Goal: Find contact information: Find contact information

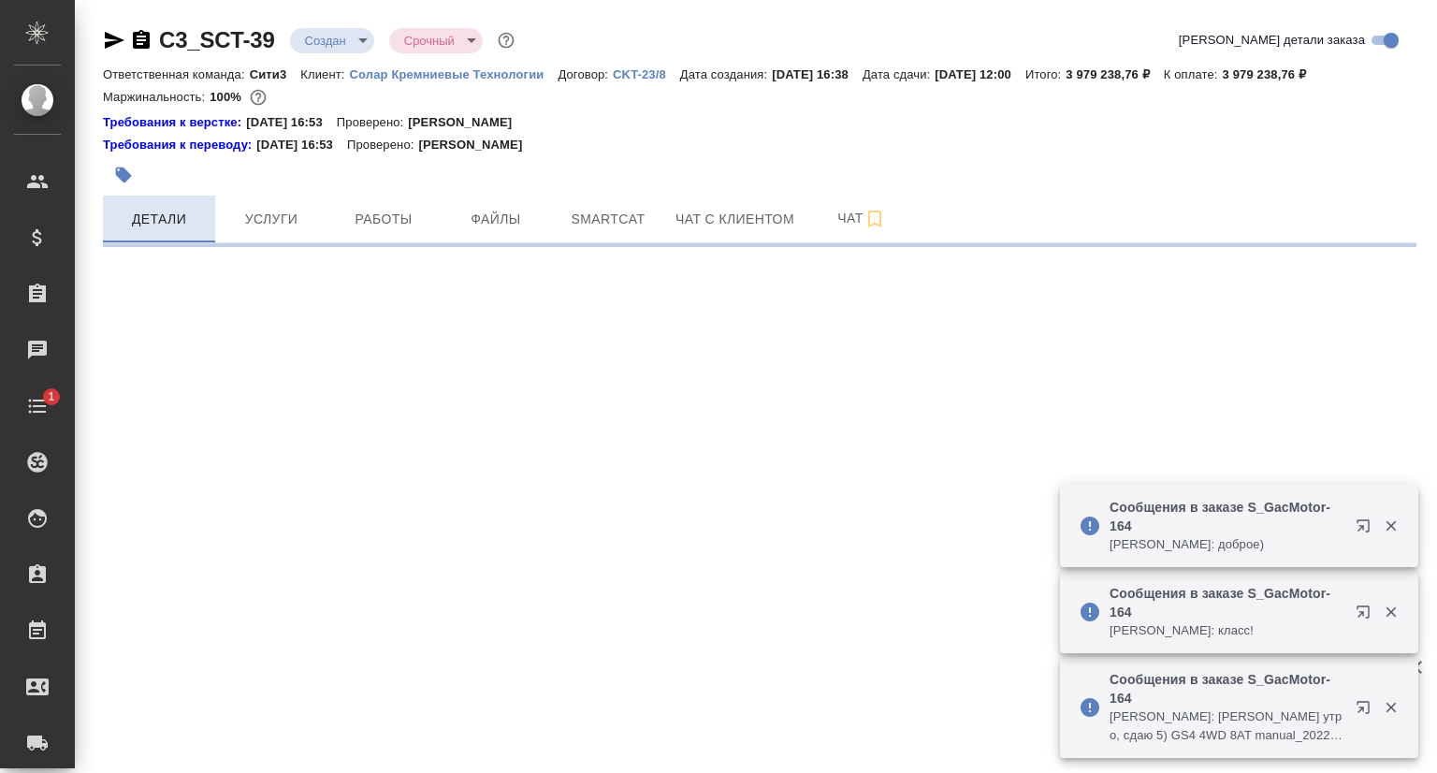
select select "RU"
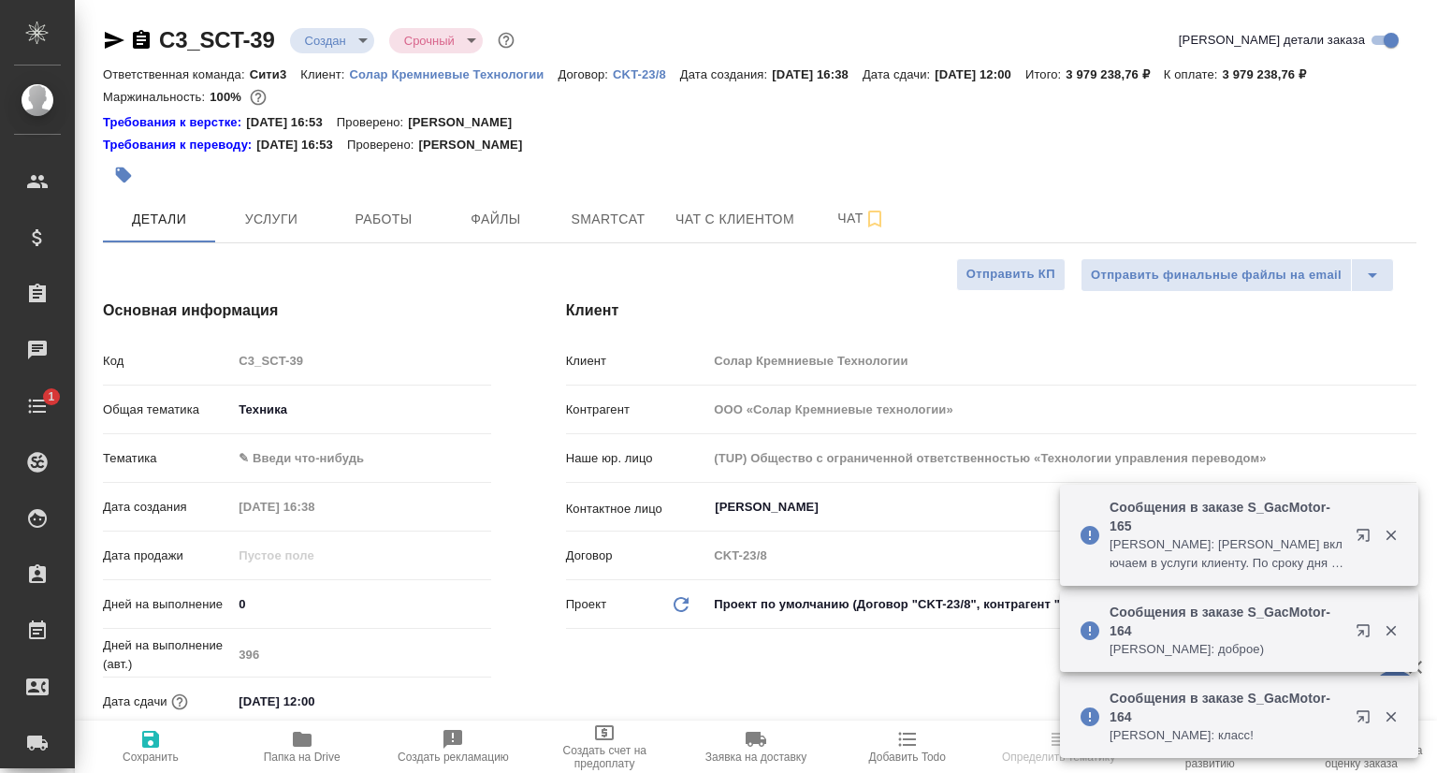
type textarea "x"
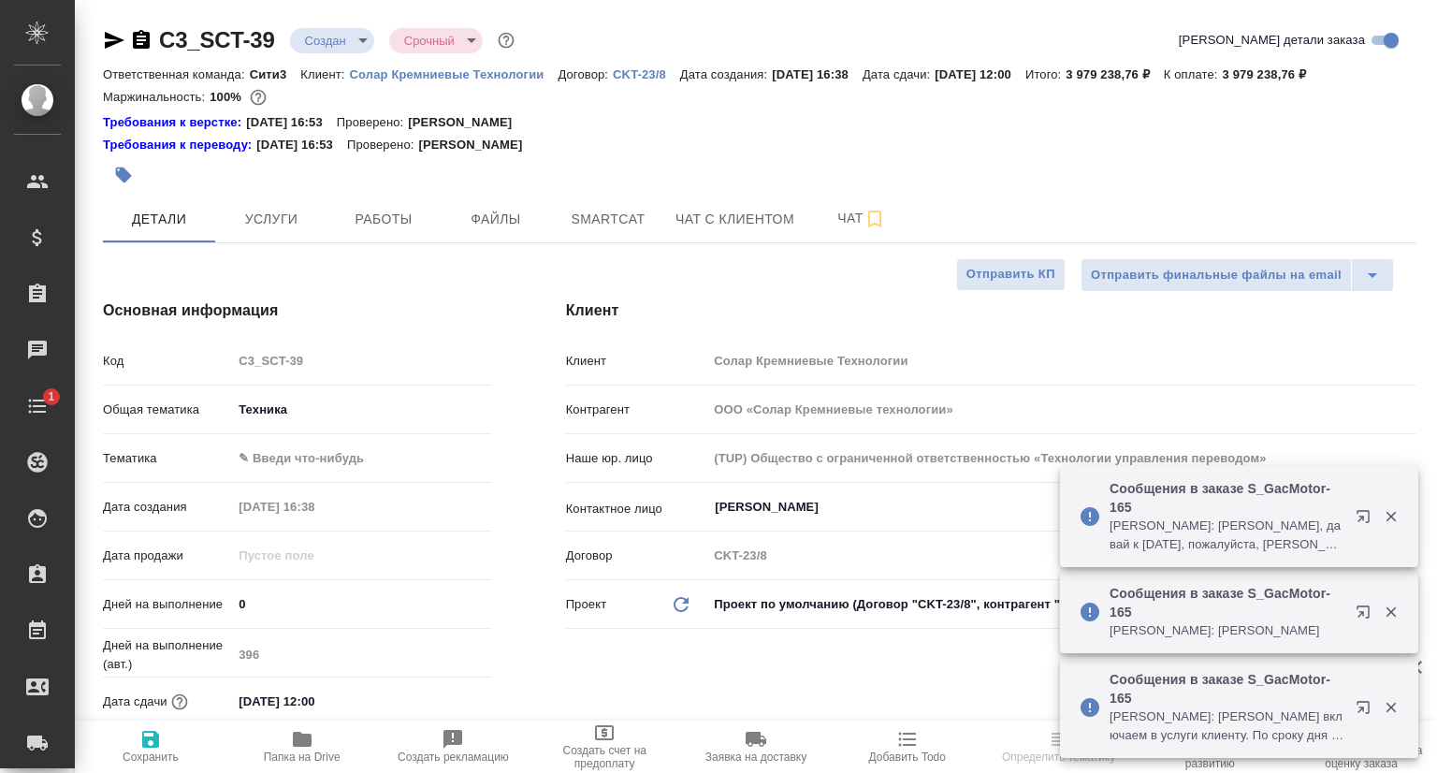
click at [433, 75] on p "Солар Кремниевые Технологии" at bounding box center [454, 74] width 209 height 14
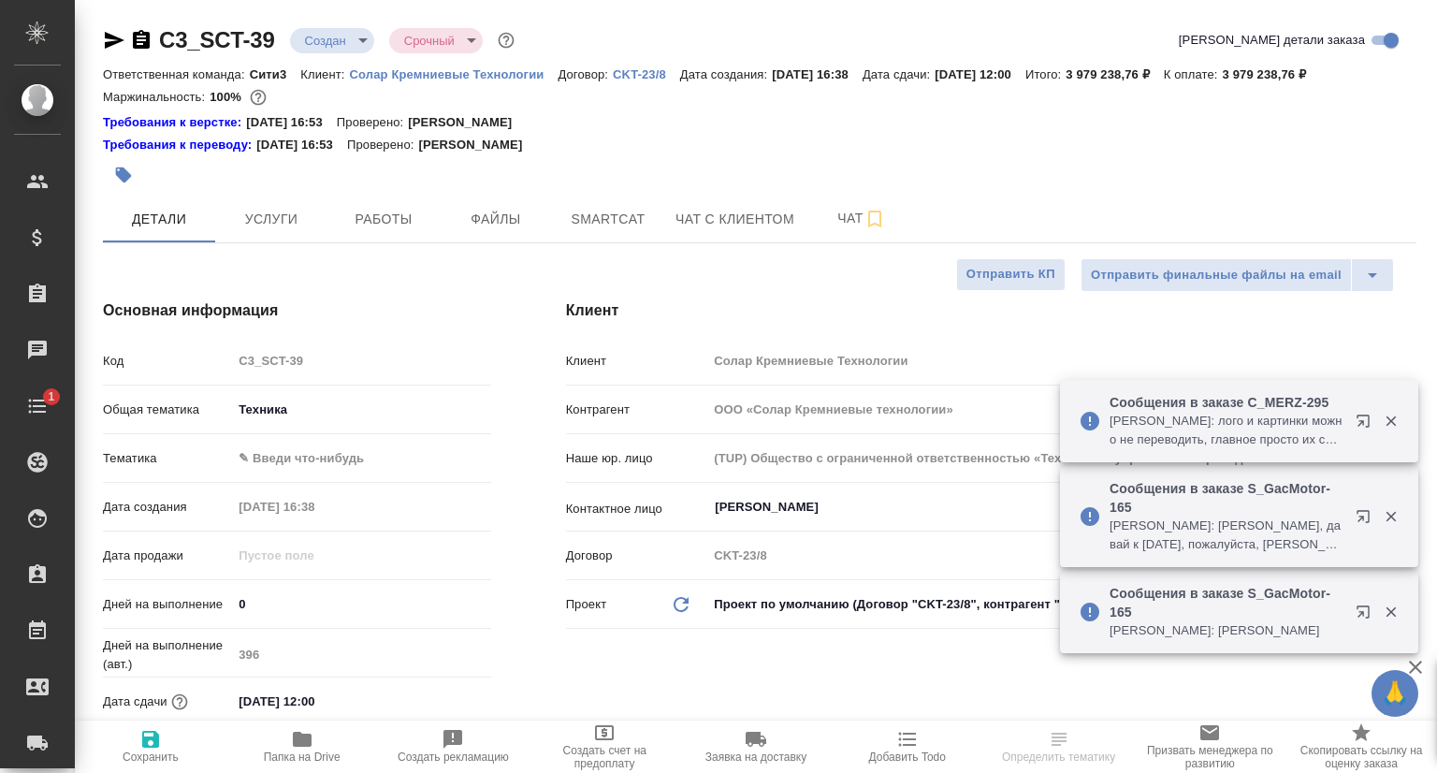
type textarea "x"
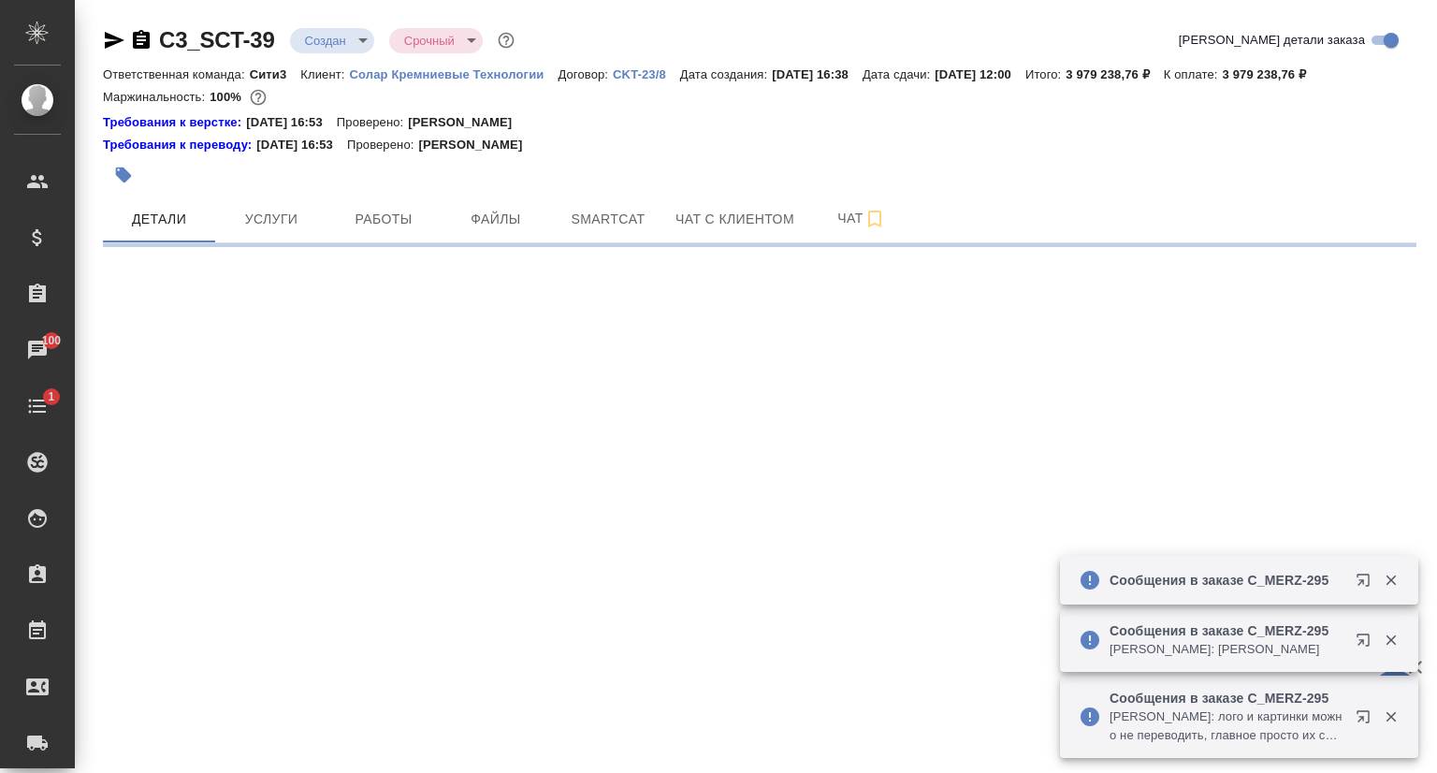
select select "RU"
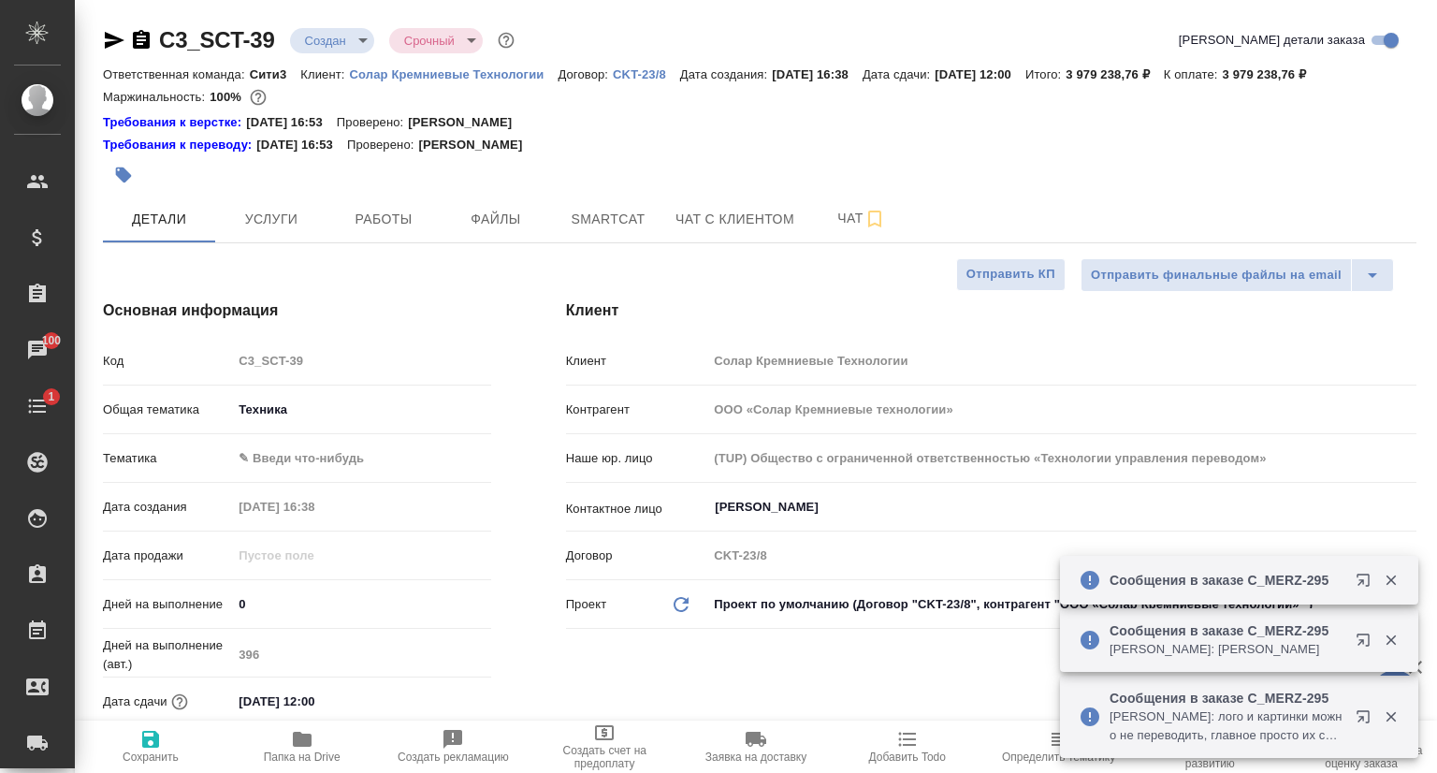
type textarea "x"
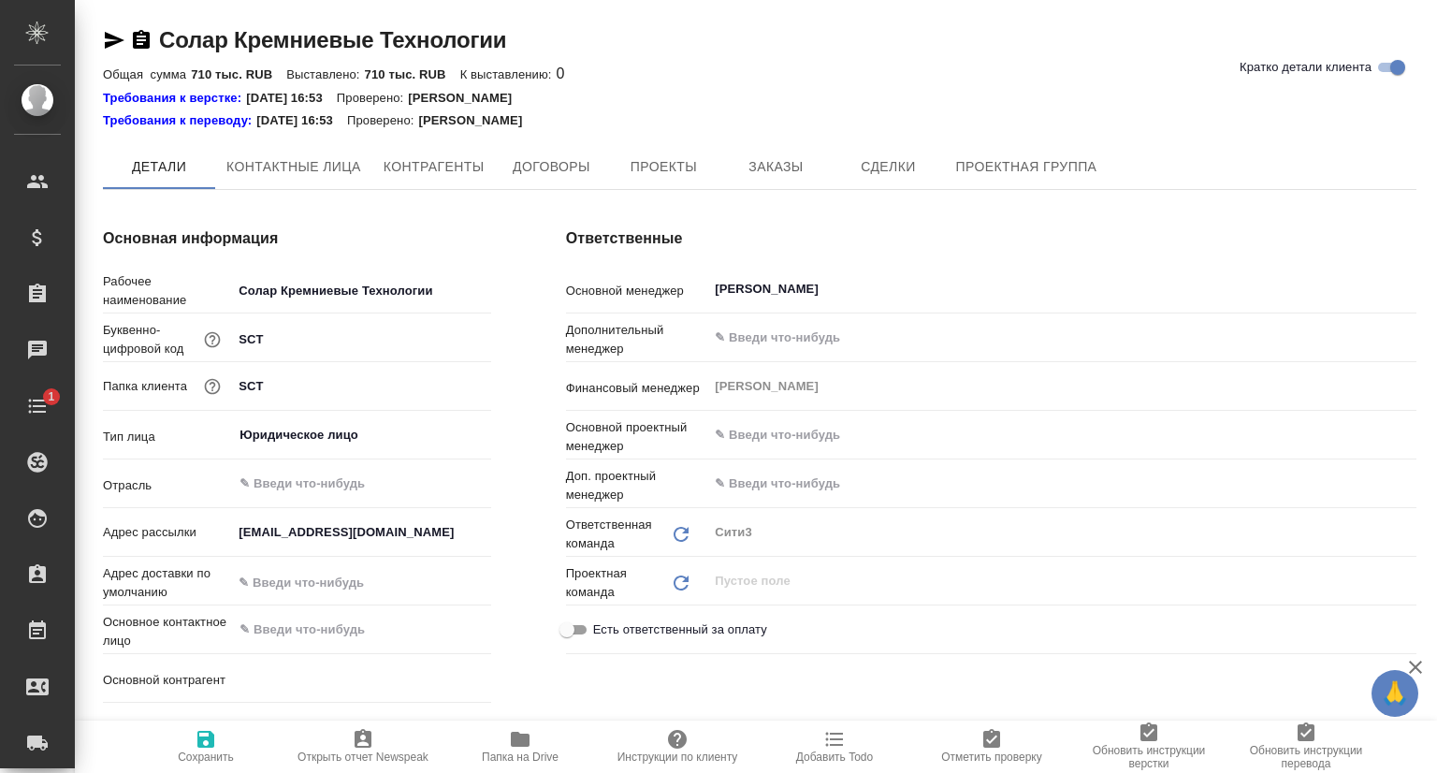
type textarea "x"
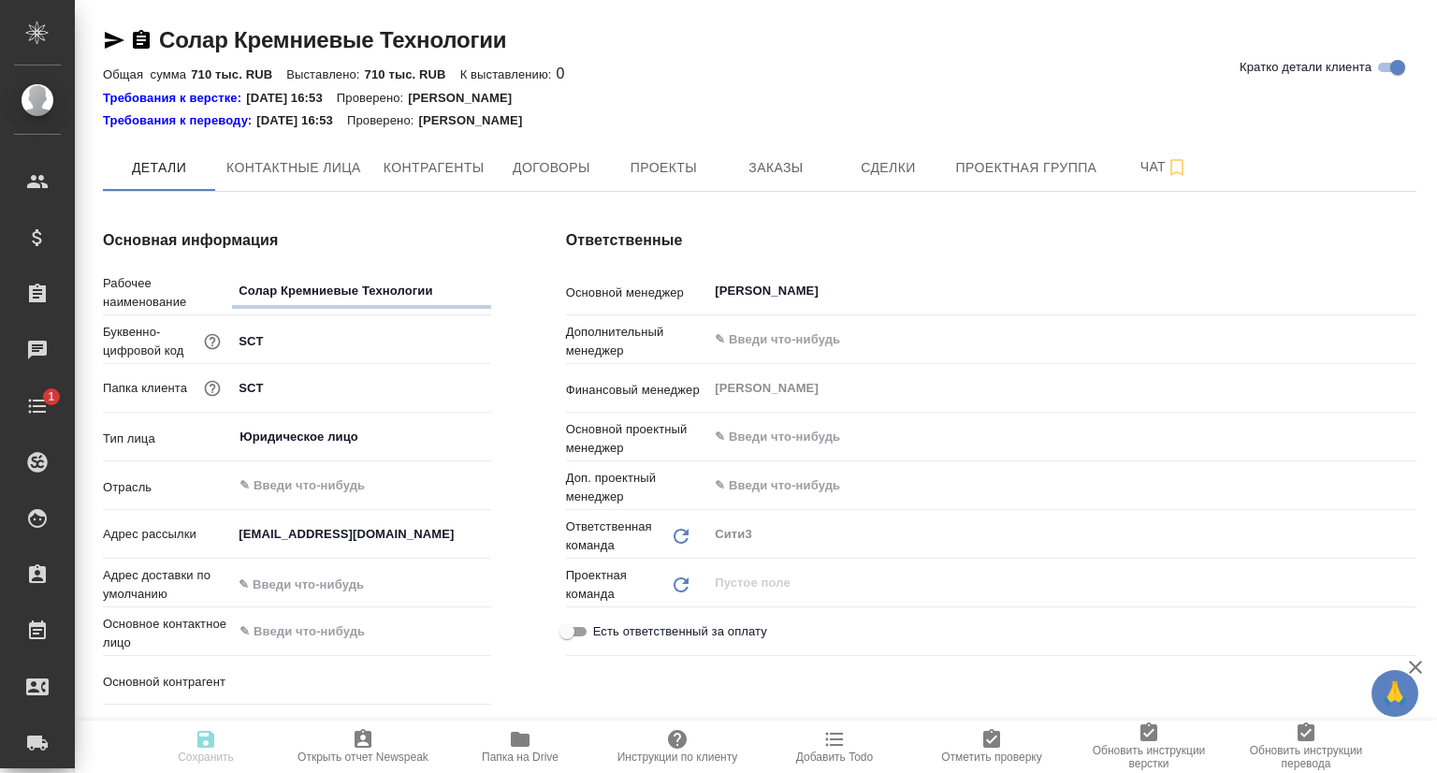
type textarea "x"
drag, startPoint x: 313, startPoint y: 156, endPoint x: 308, endPoint y: 244, distance: 88.1
click at [313, 154] on button "Контактные лица" at bounding box center [293, 167] width 157 height 47
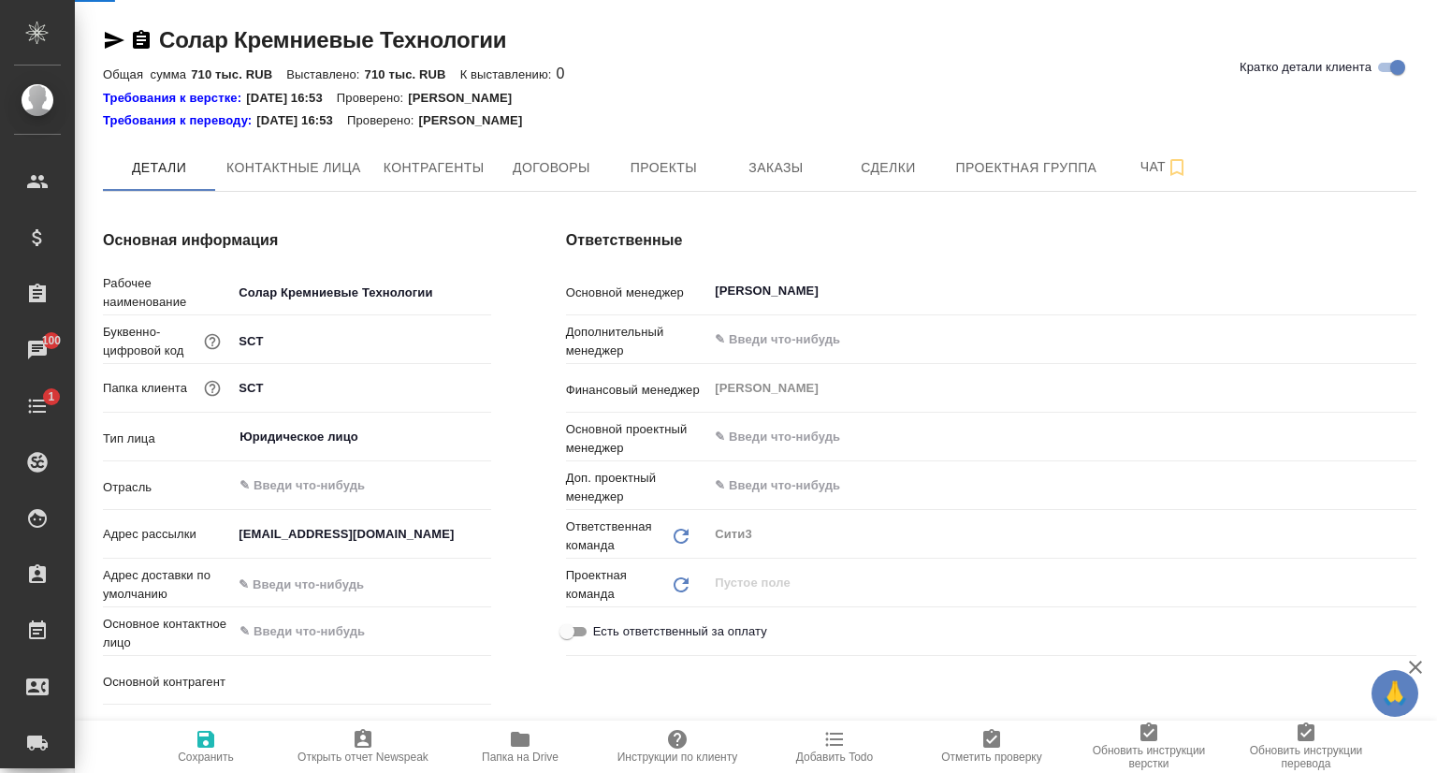
select select "RU"
